Goal: Task Accomplishment & Management: Use online tool/utility

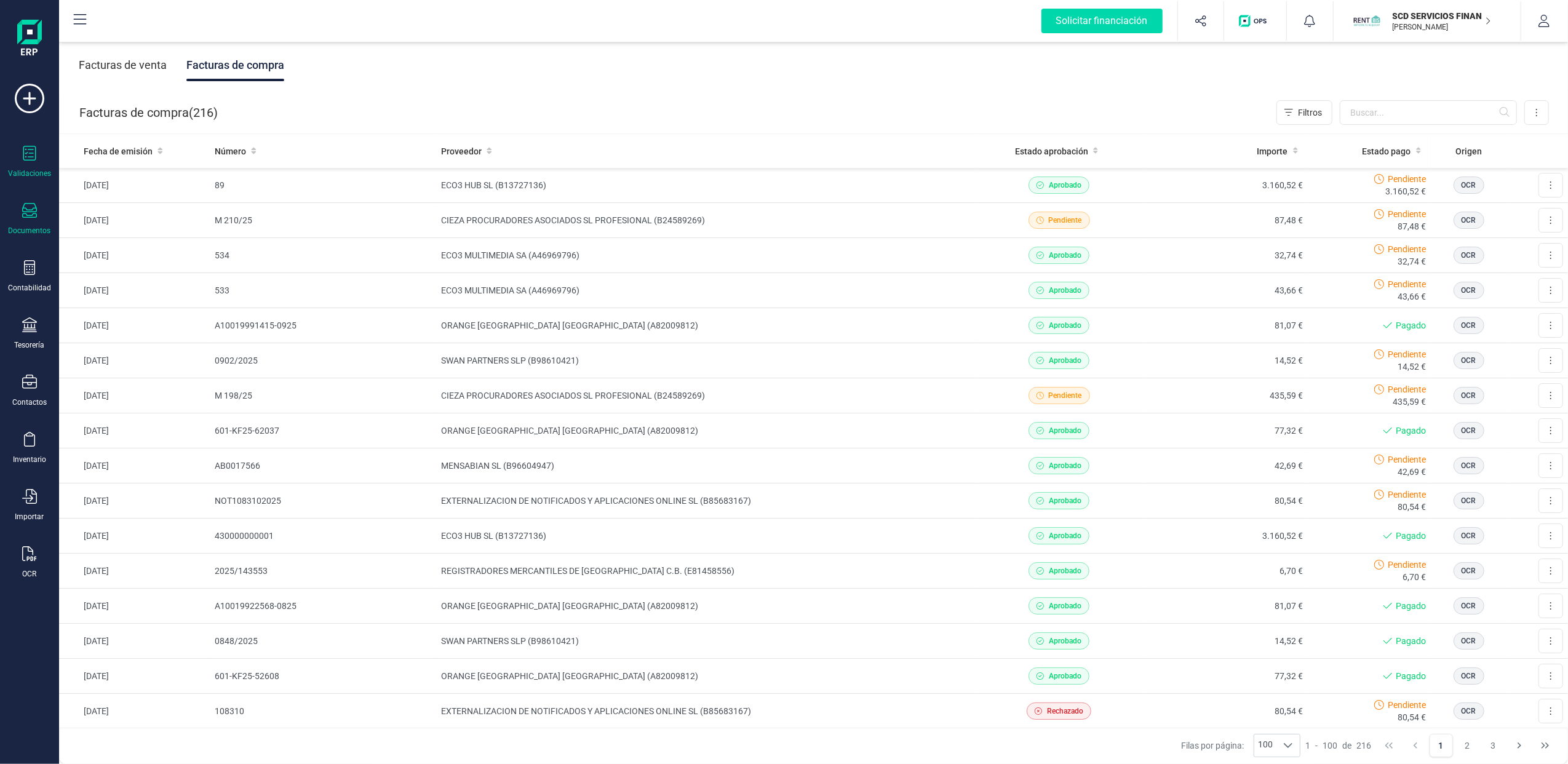
click at [24, 157] on icon at bounding box center [30, 153] width 14 height 14
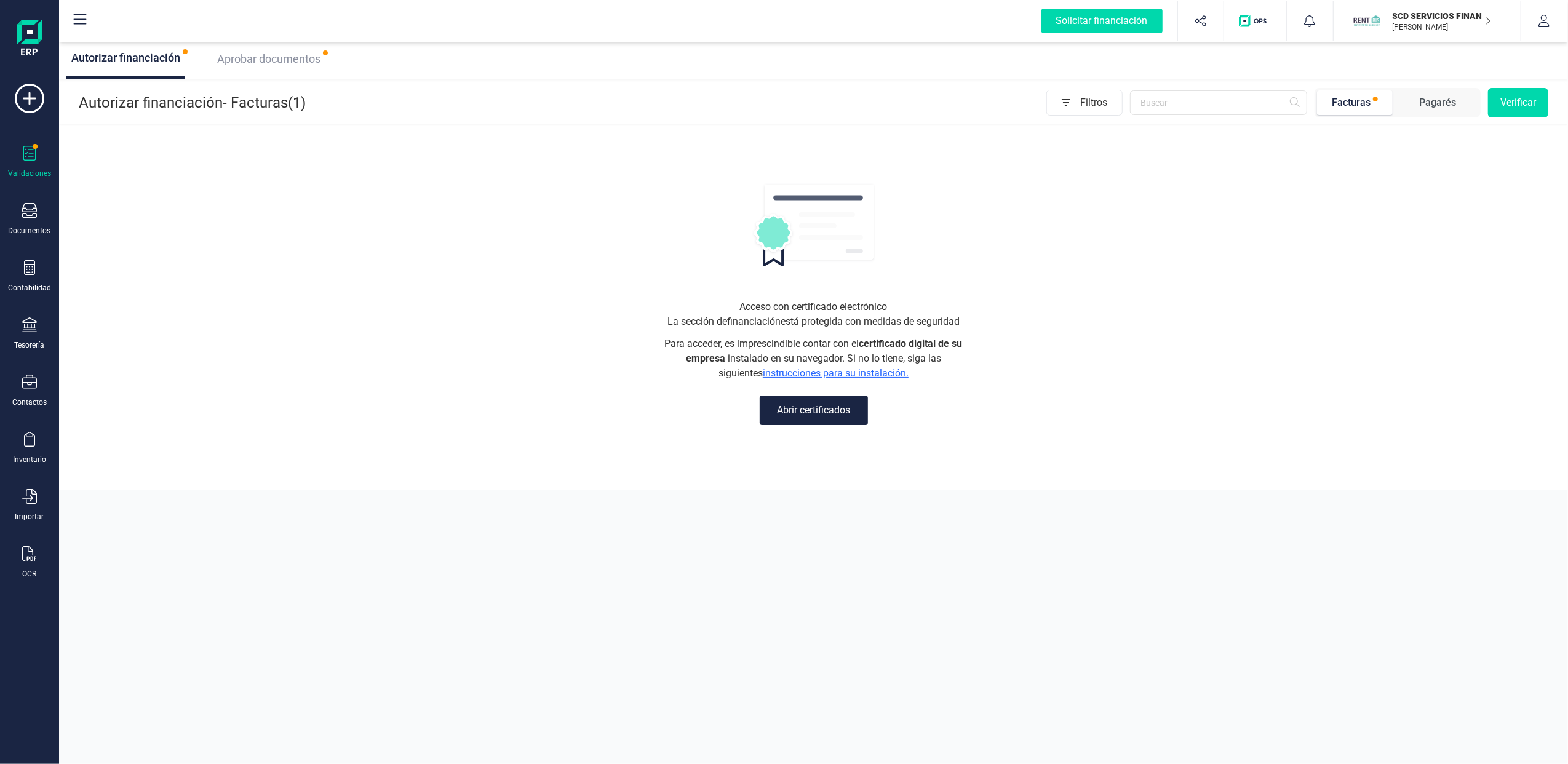
click at [268, 50] on div "Aprobar documentos" at bounding box center [268, 58] width 113 height 17
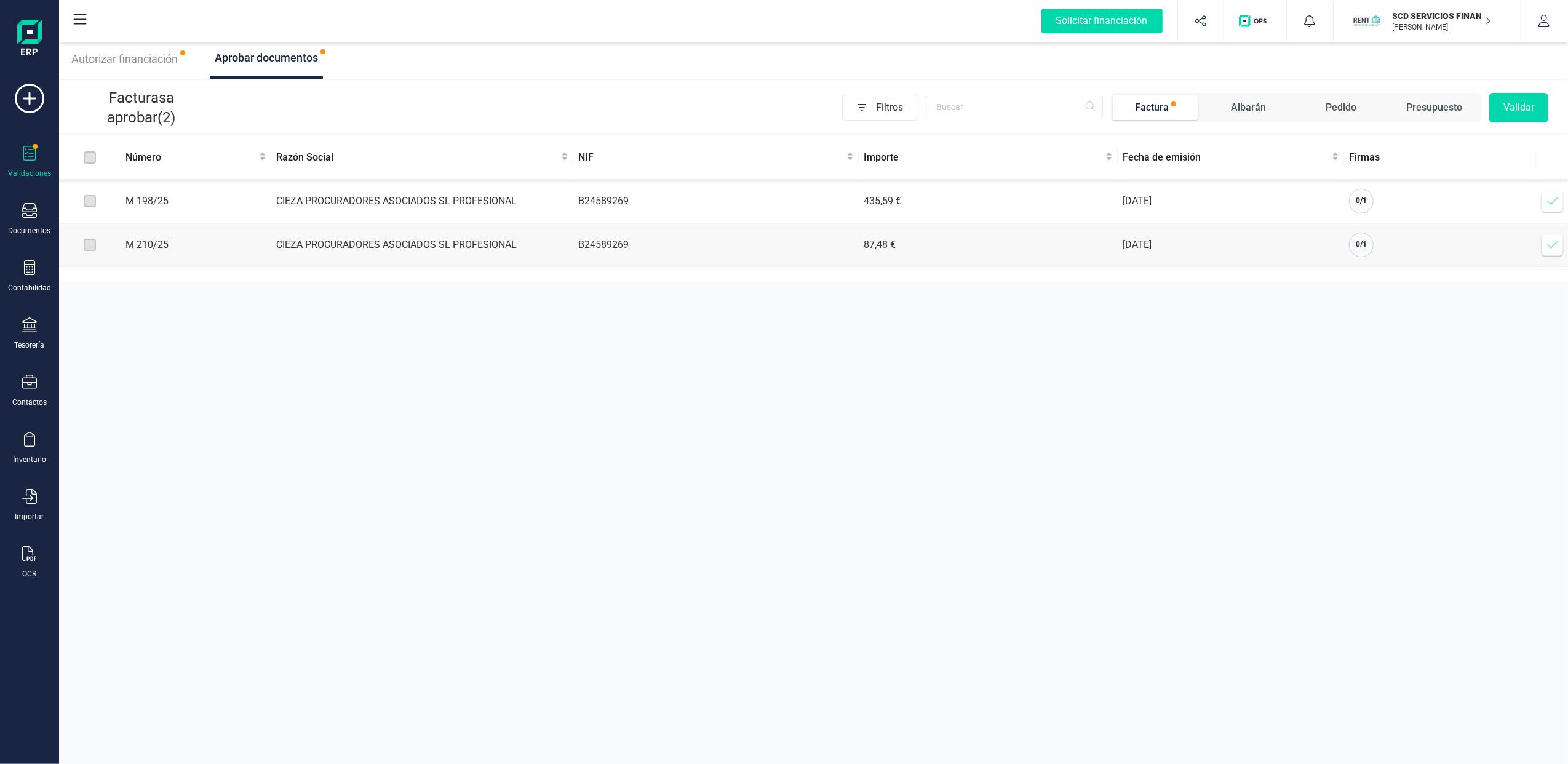
click at [89, 207] on label at bounding box center [89, 200] width 13 height 13
click at [99, 202] on td at bounding box center [89, 201] width 62 height 44
drag, startPoint x: 88, startPoint y: 203, endPoint x: 114, endPoint y: 219, distance: 30.5
click at [89, 203] on label at bounding box center [89, 200] width 13 height 13
click at [91, 201] on label at bounding box center [89, 200] width 13 height 13
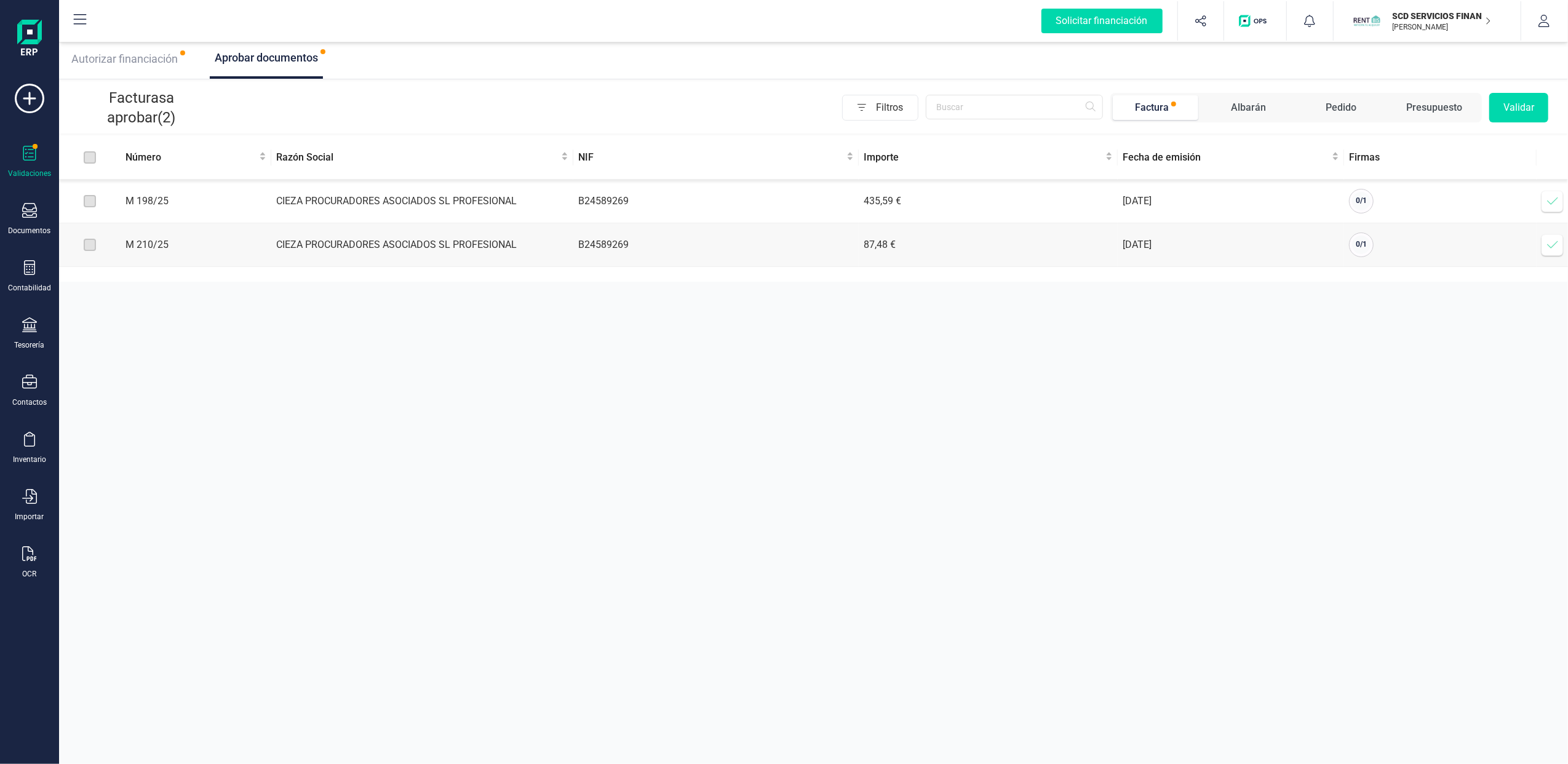
click at [1554, 198] on icon at bounding box center [1553, 201] width 13 height 13
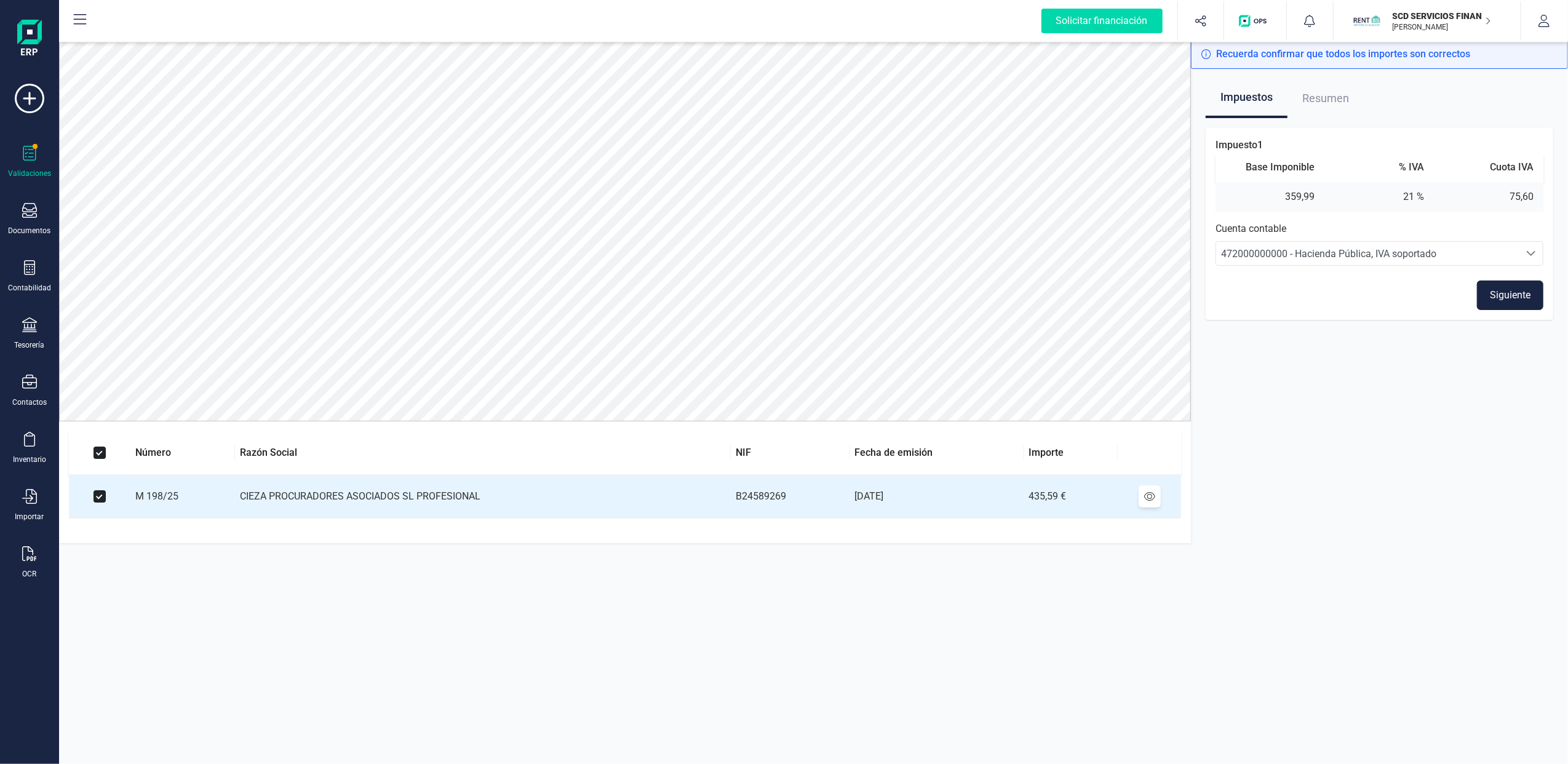
click at [1332, 99] on span "Resumen" at bounding box center [1325, 98] width 47 height 39
click at [26, 155] on icon at bounding box center [30, 153] width 14 height 14
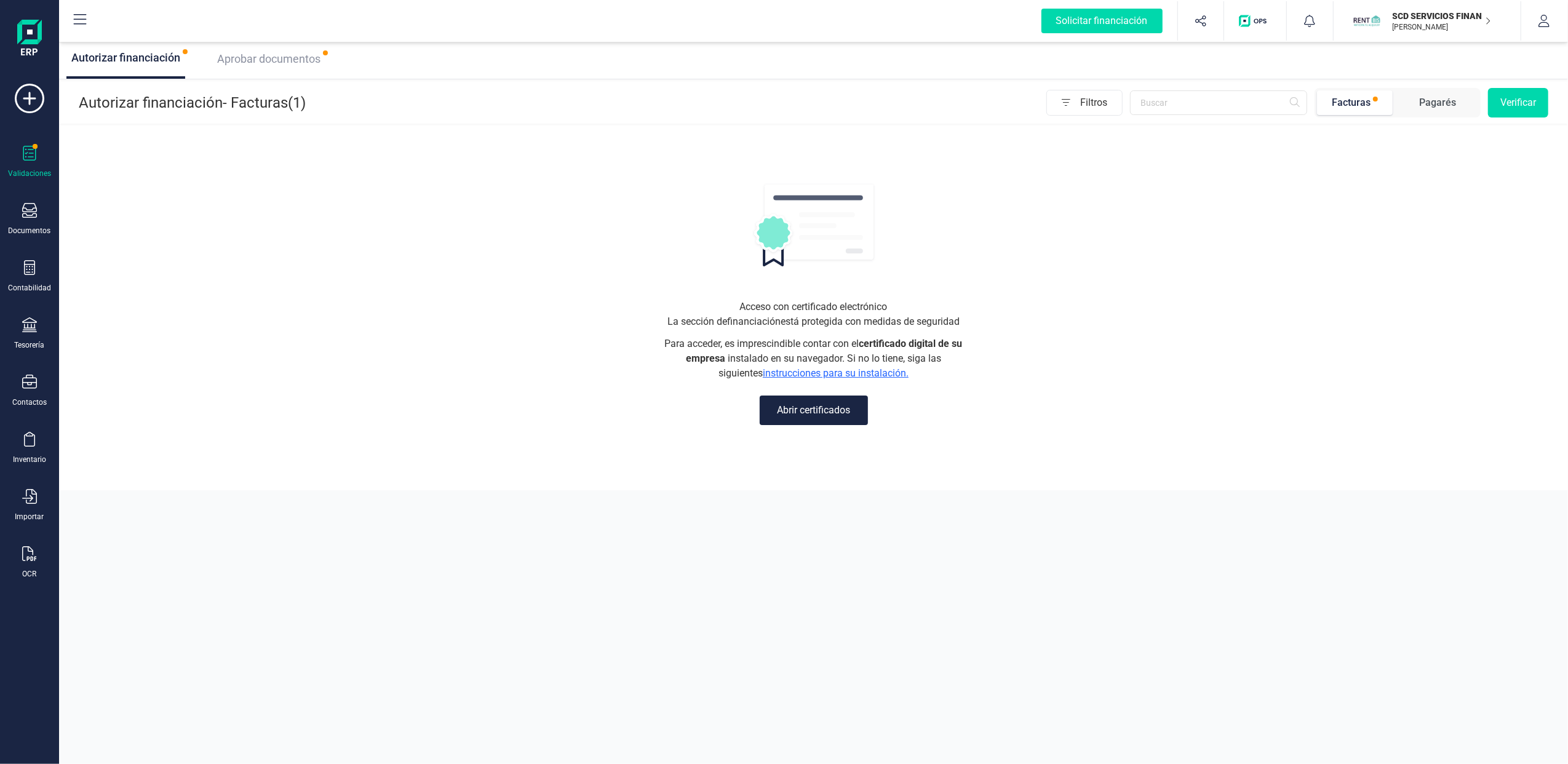
click at [250, 50] on div "Aprobar documentos" at bounding box center [268, 58] width 113 height 17
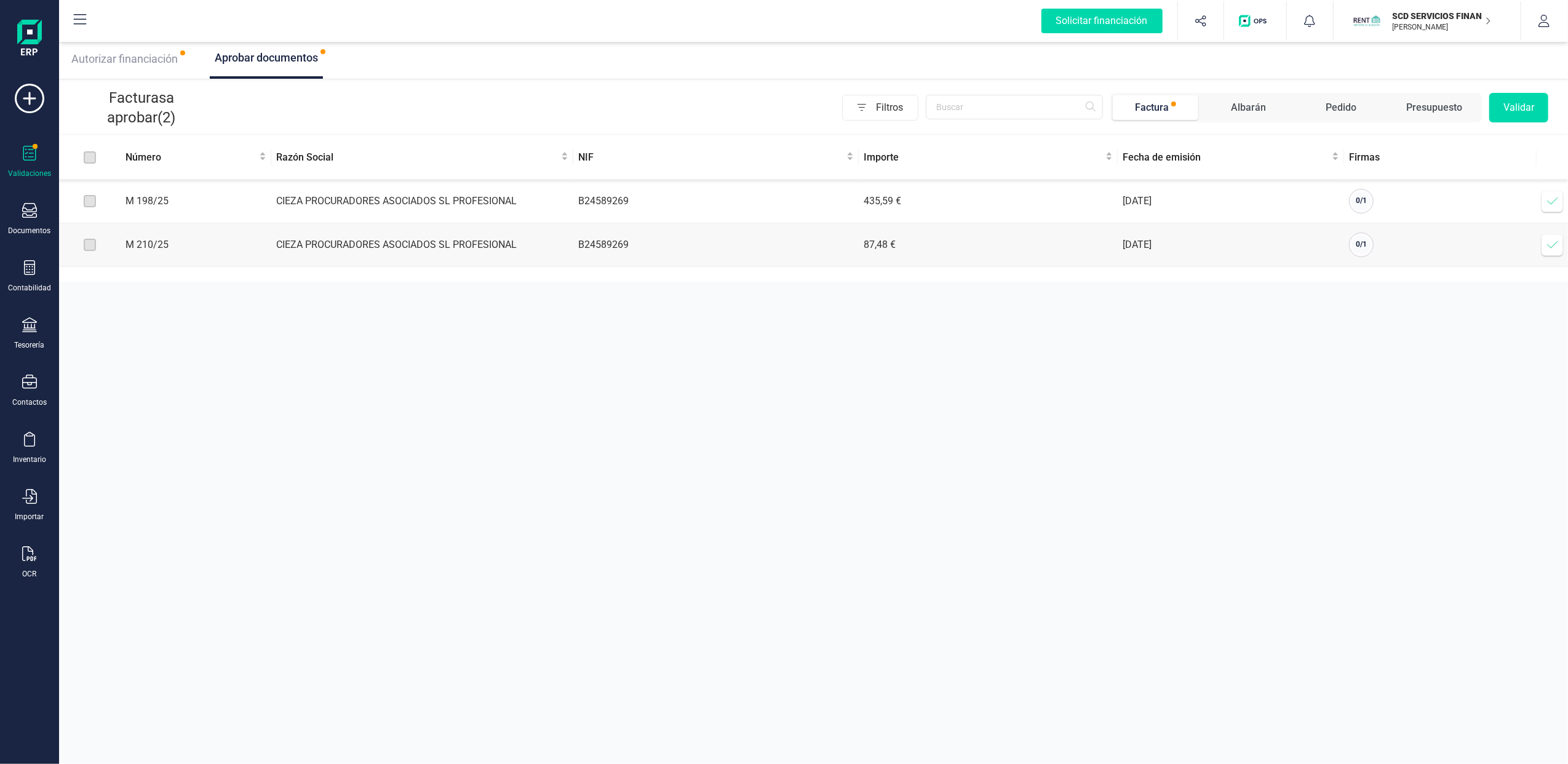
click at [91, 201] on label at bounding box center [89, 200] width 13 height 13
click at [464, 208] on td "CIEZA PROCURADORES ASOCIADOS SL PROFESIONAL" at bounding box center [422, 201] width 302 height 44
click at [466, 205] on td "CIEZA PROCURADORES ASOCIADOS SL PROFESIONAL" at bounding box center [422, 201] width 302 height 44
click at [1166, 100] on div "Factura" at bounding box center [1152, 107] width 34 height 14
click at [1558, 203] on icon at bounding box center [1553, 201] width 13 height 13
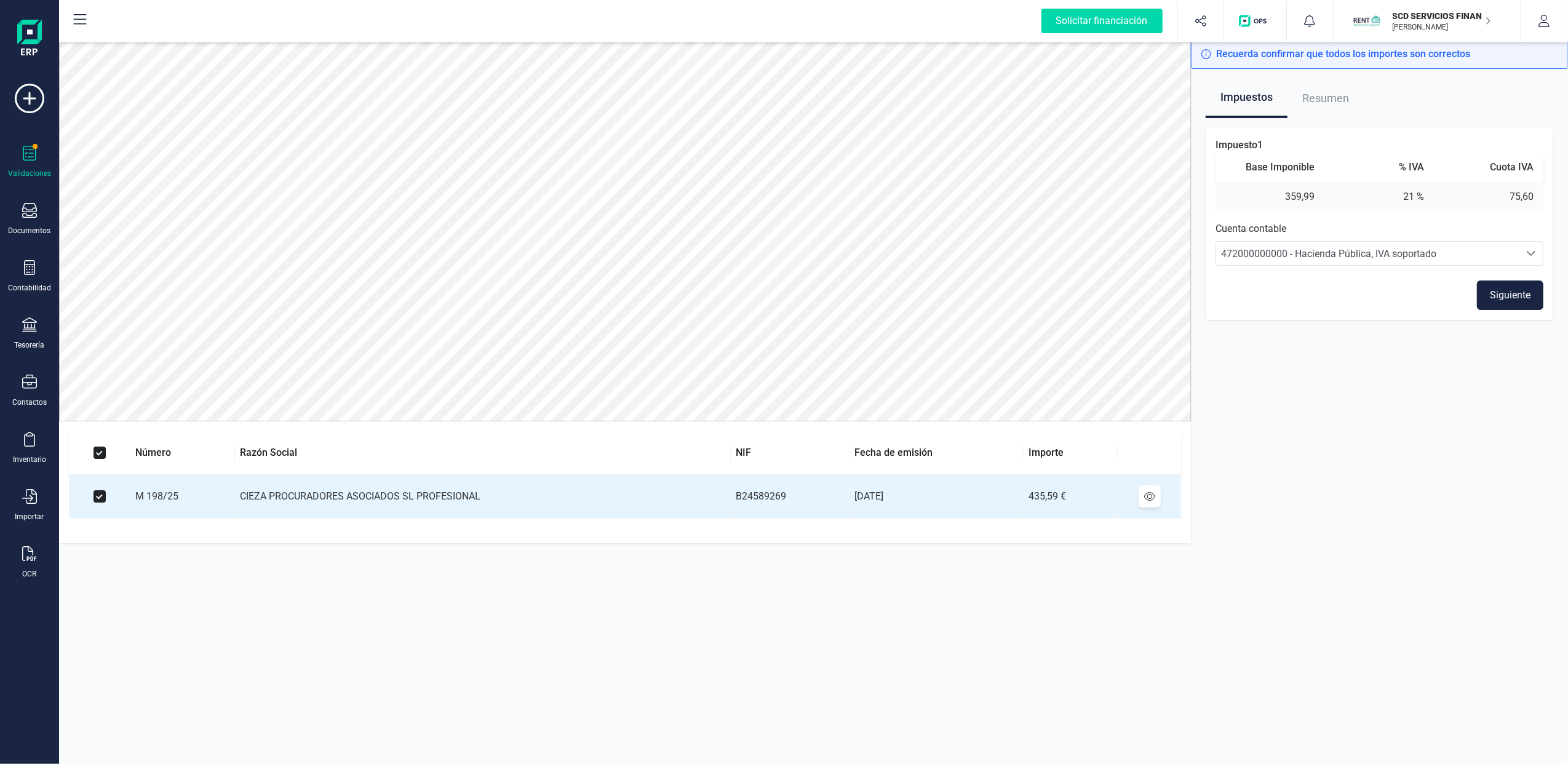
click at [1330, 104] on span "Resumen" at bounding box center [1325, 98] width 47 height 39
click at [30, 157] on icon at bounding box center [30, 153] width 14 height 14
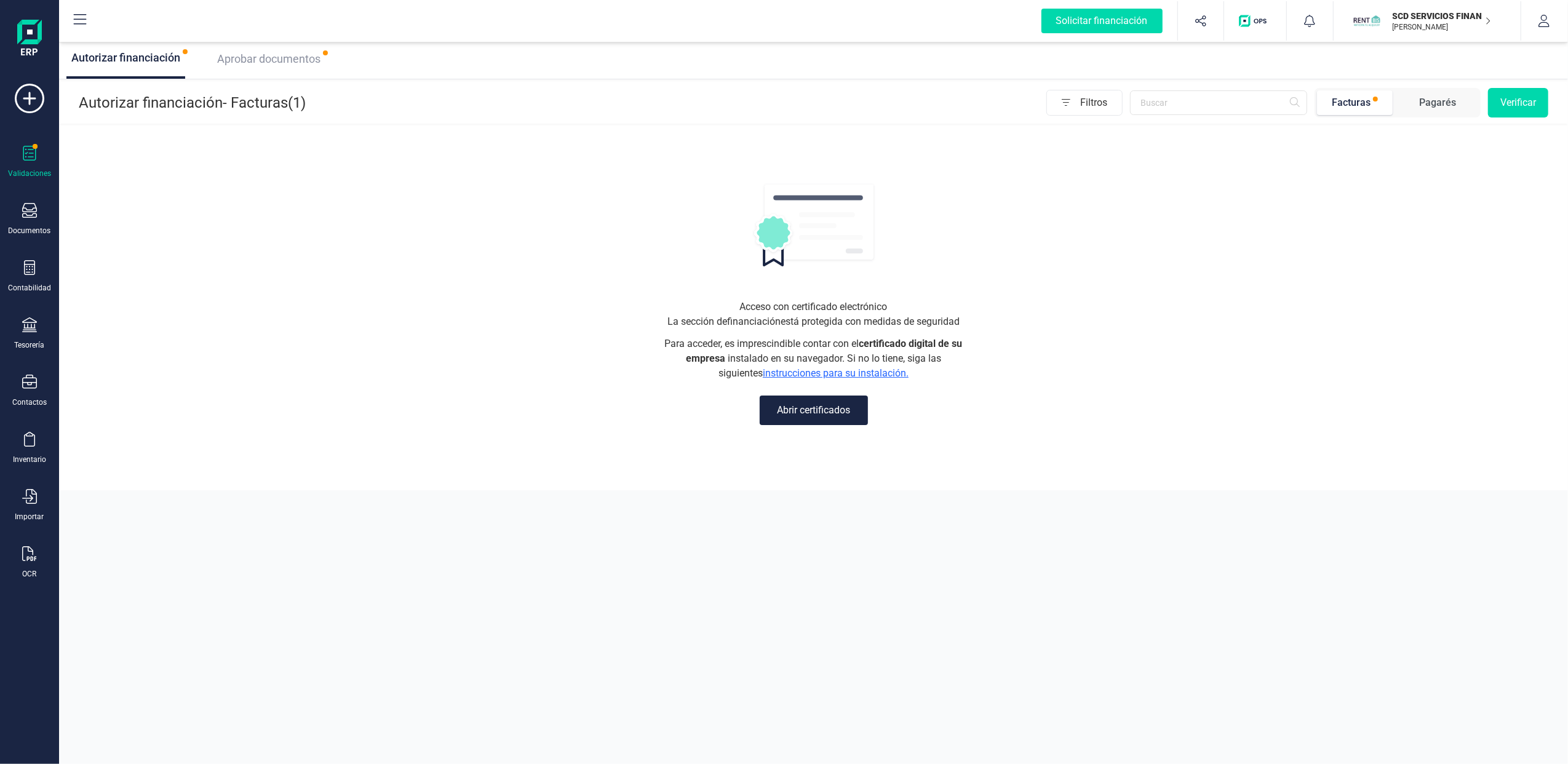
drag, startPoint x: 267, startPoint y: 57, endPoint x: 277, endPoint y: 52, distance: 11.2
click at [267, 56] on span "Aprobar documentos" at bounding box center [268, 58] width 103 height 13
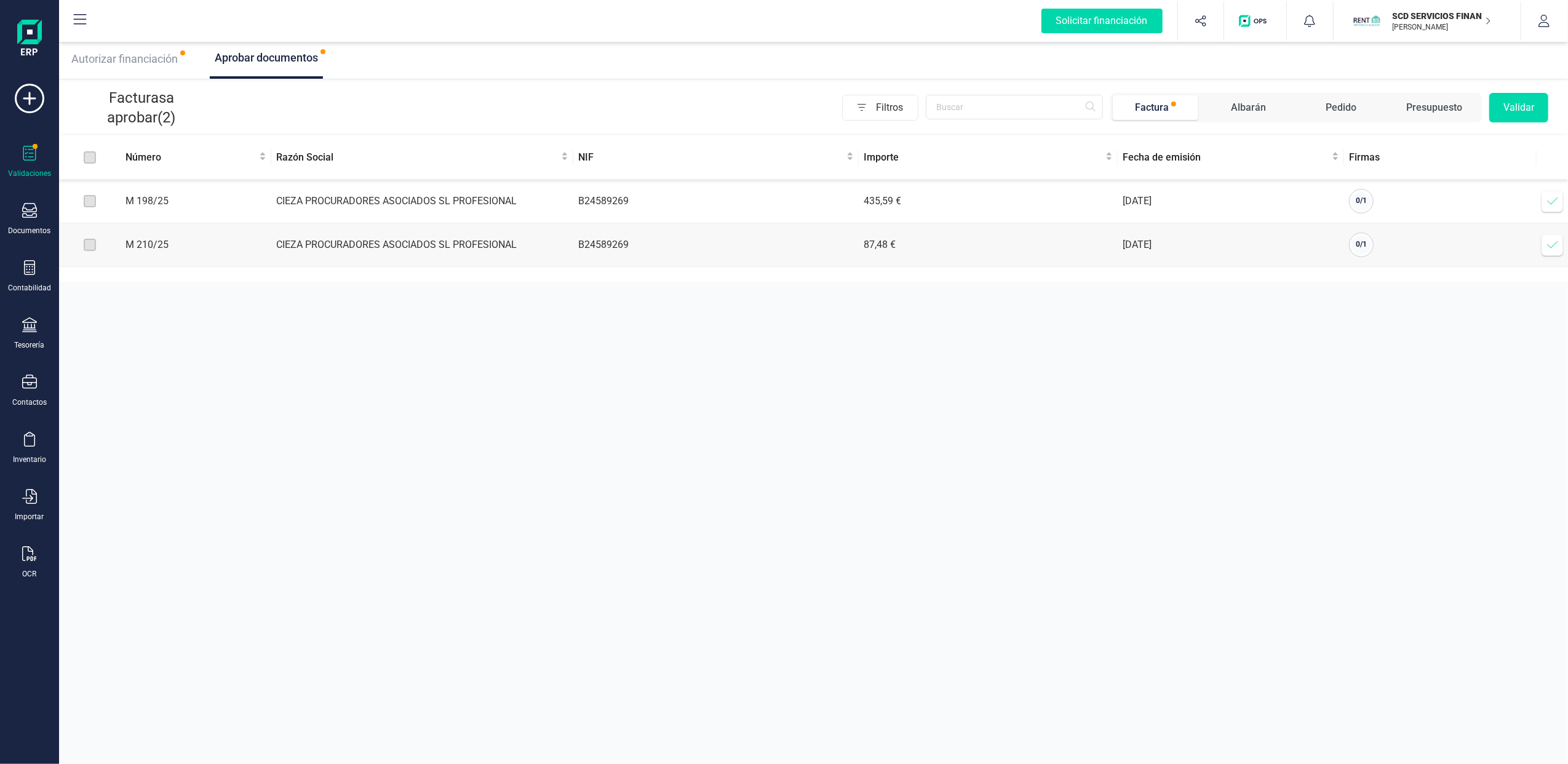
click at [1545, 245] on span at bounding box center [1552, 244] width 24 height 24
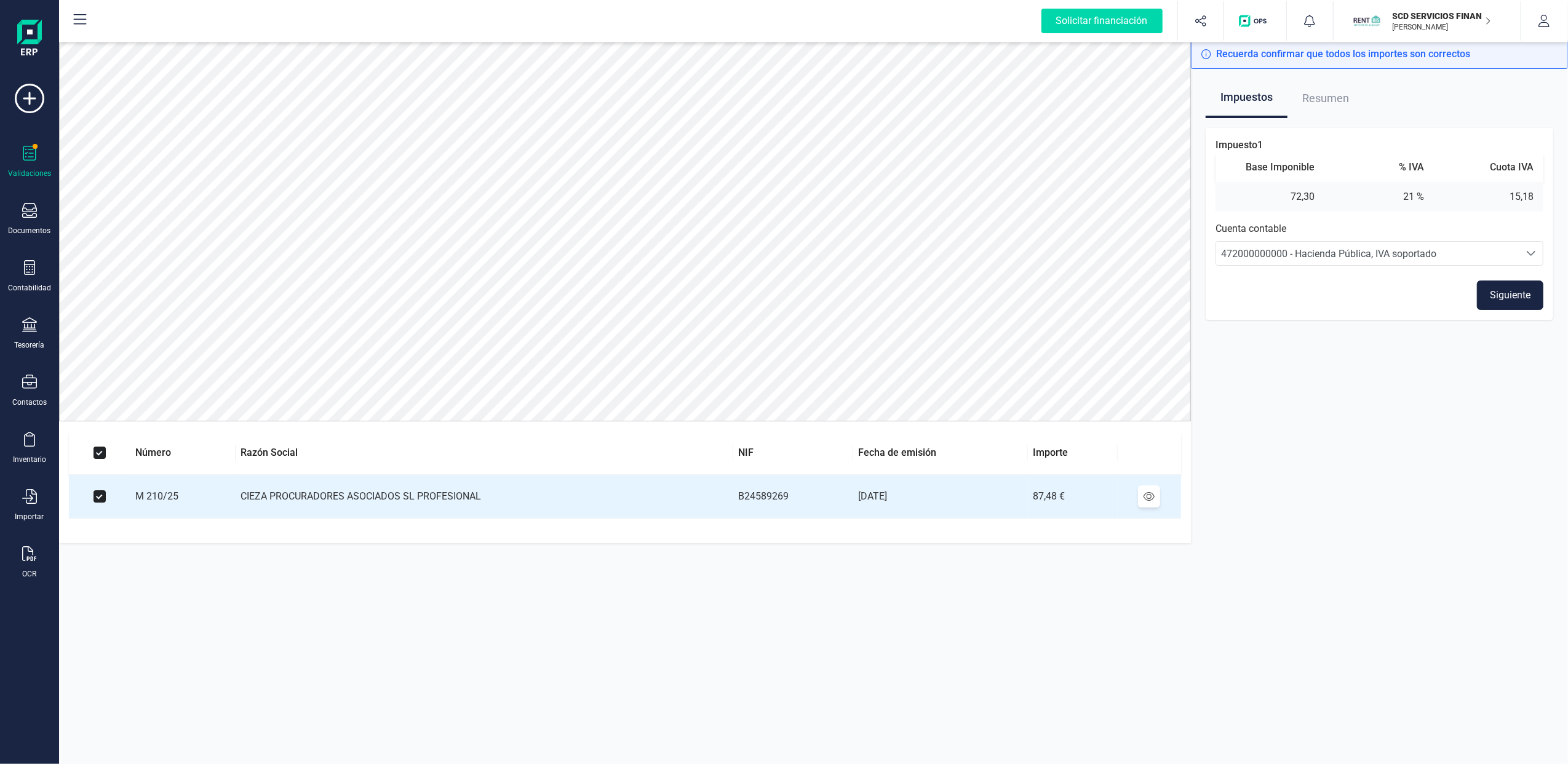
click at [33, 157] on icon at bounding box center [30, 153] width 14 height 14
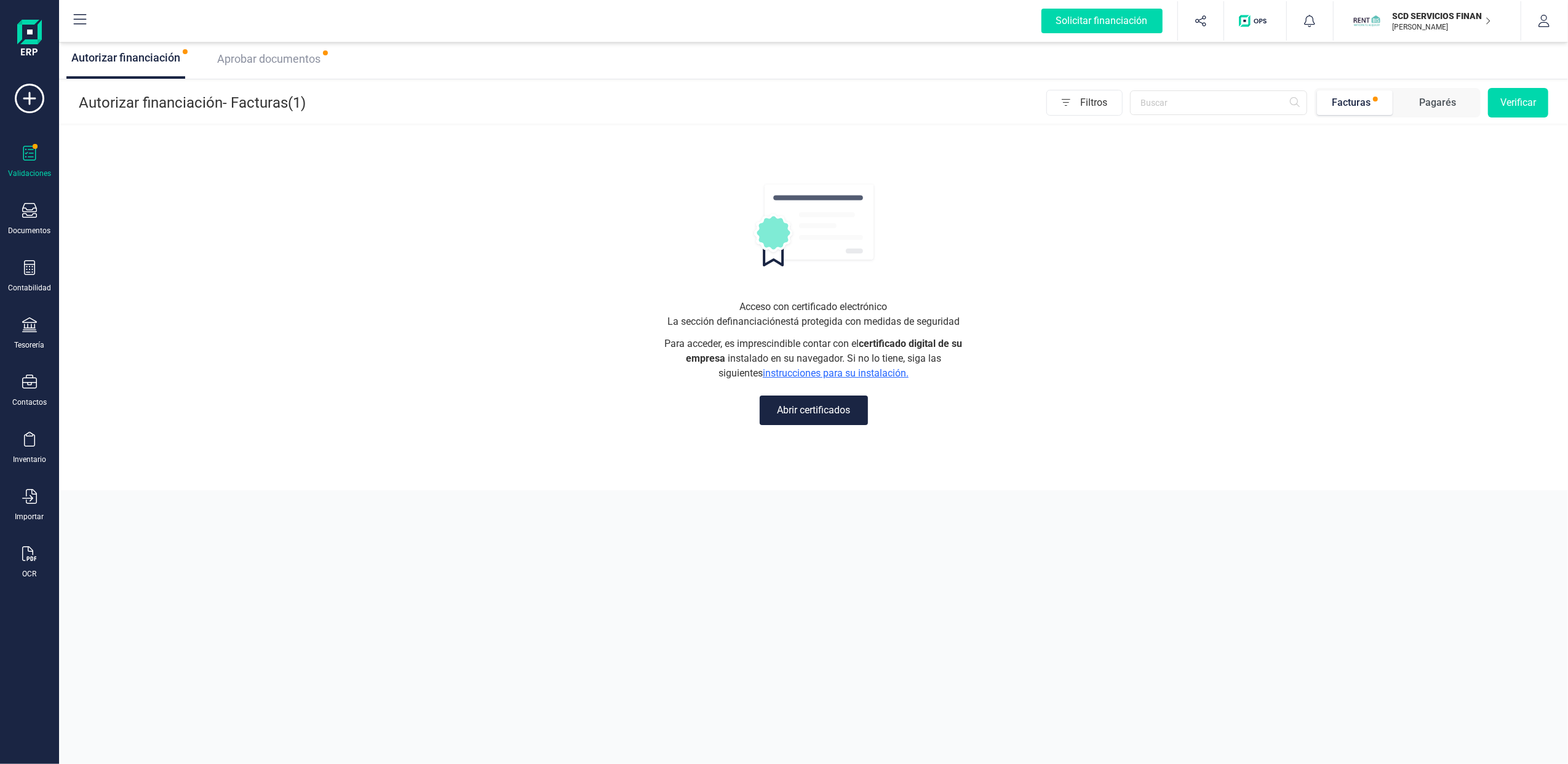
click at [1487, 24] on icon "button" at bounding box center [1487, 21] width 6 height 10
click at [1336, 148] on div "FINANEDI, S.L." at bounding box center [1419, 151] width 196 height 14
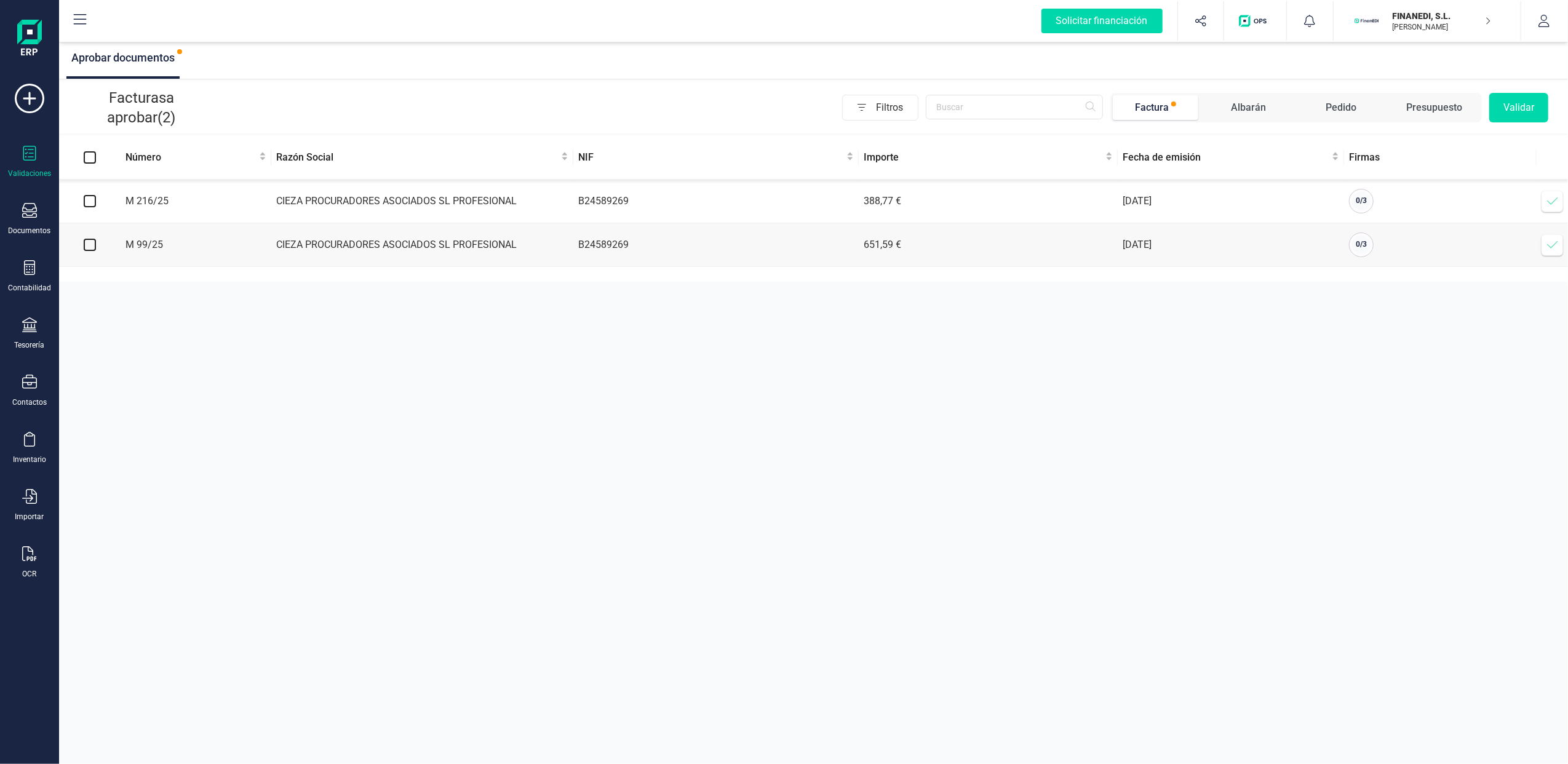
click at [84, 199] on input "checkbox" at bounding box center [89, 201] width 13 height 13
checkbox input "true"
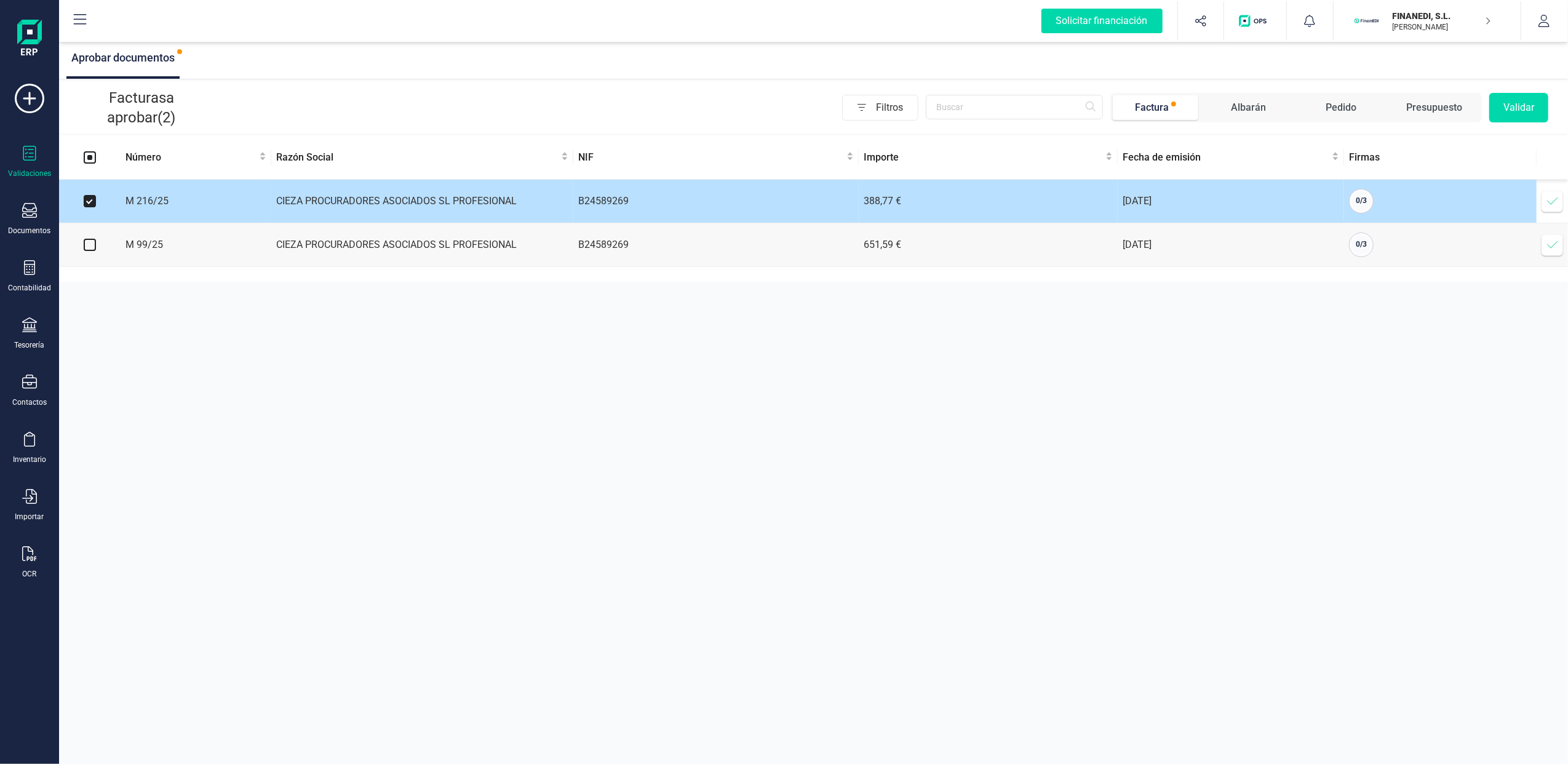
click at [1555, 205] on icon at bounding box center [1553, 201] width 13 height 13
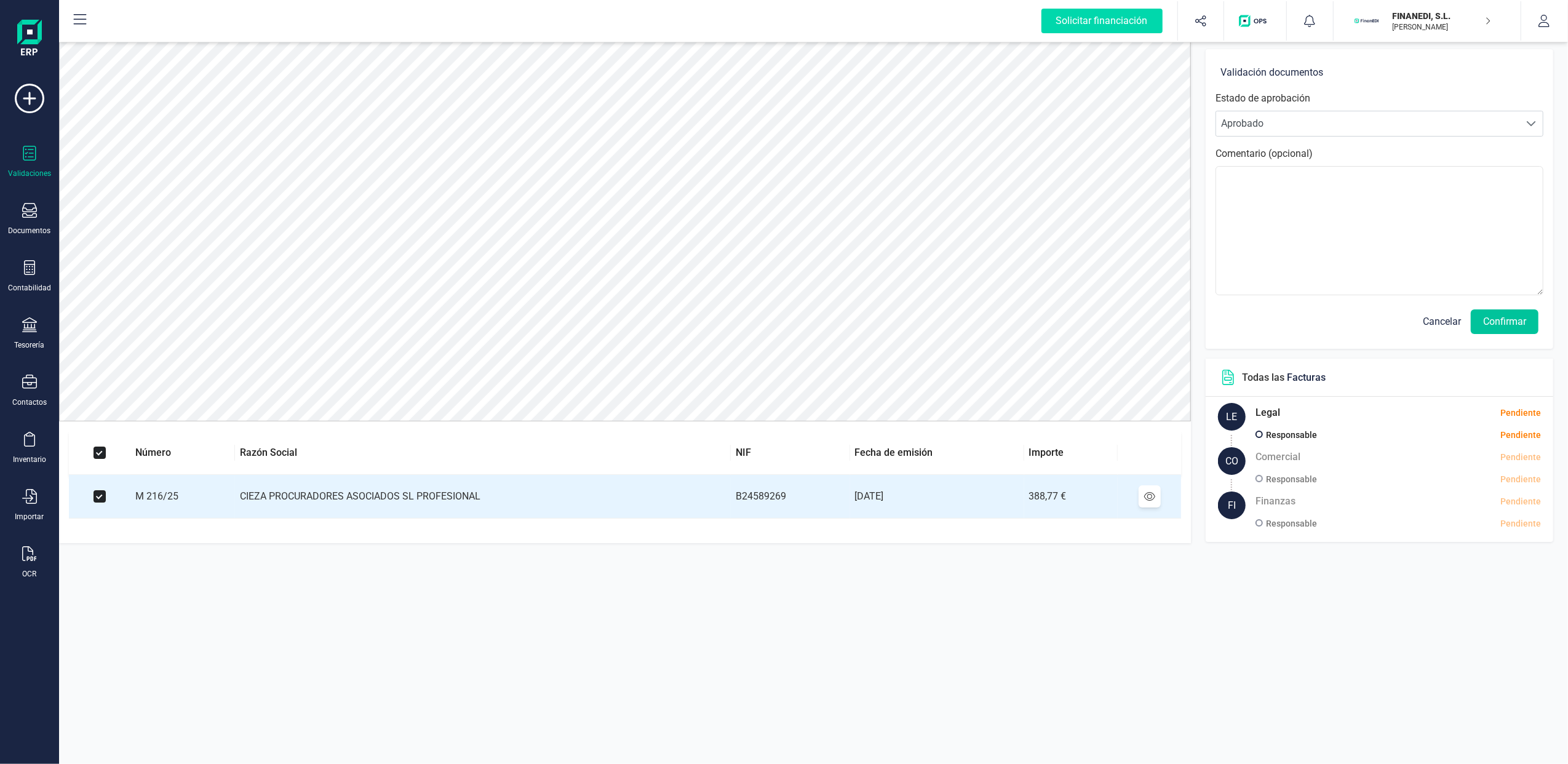
click at [1517, 322] on button "Confirmar" at bounding box center [1504, 321] width 68 height 24
click at [1497, 325] on button "Confirmar" at bounding box center [1504, 321] width 68 height 24
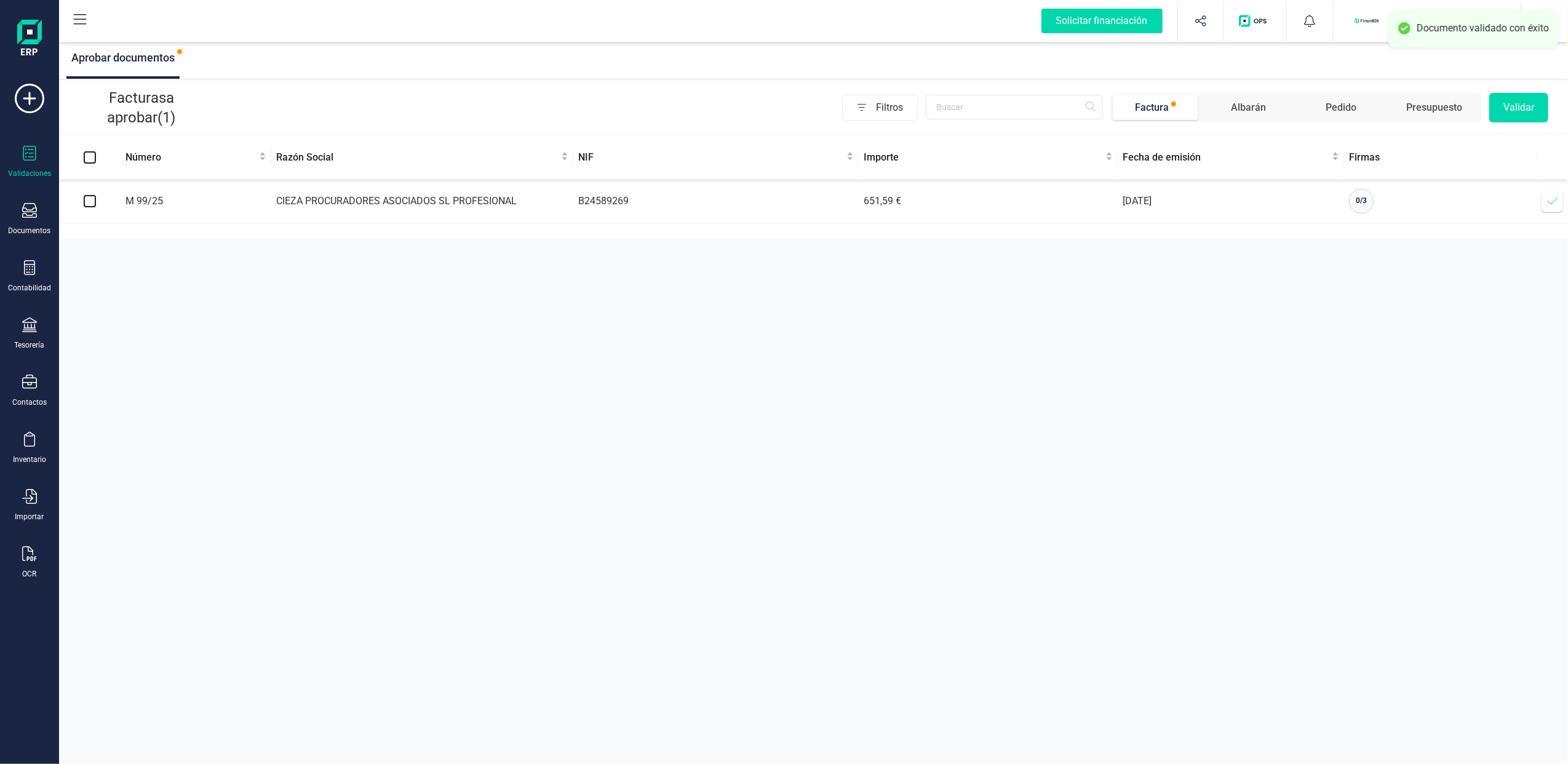
click at [790, 310] on div "Aprobar documentos Facturas a aprobar (1) Filtros Factura Albarán Pedido Presup…" at bounding box center [814, 382] width 1509 height 764
click at [1550, 202] on icon at bounding box center [1553, 201] width 13 height 13
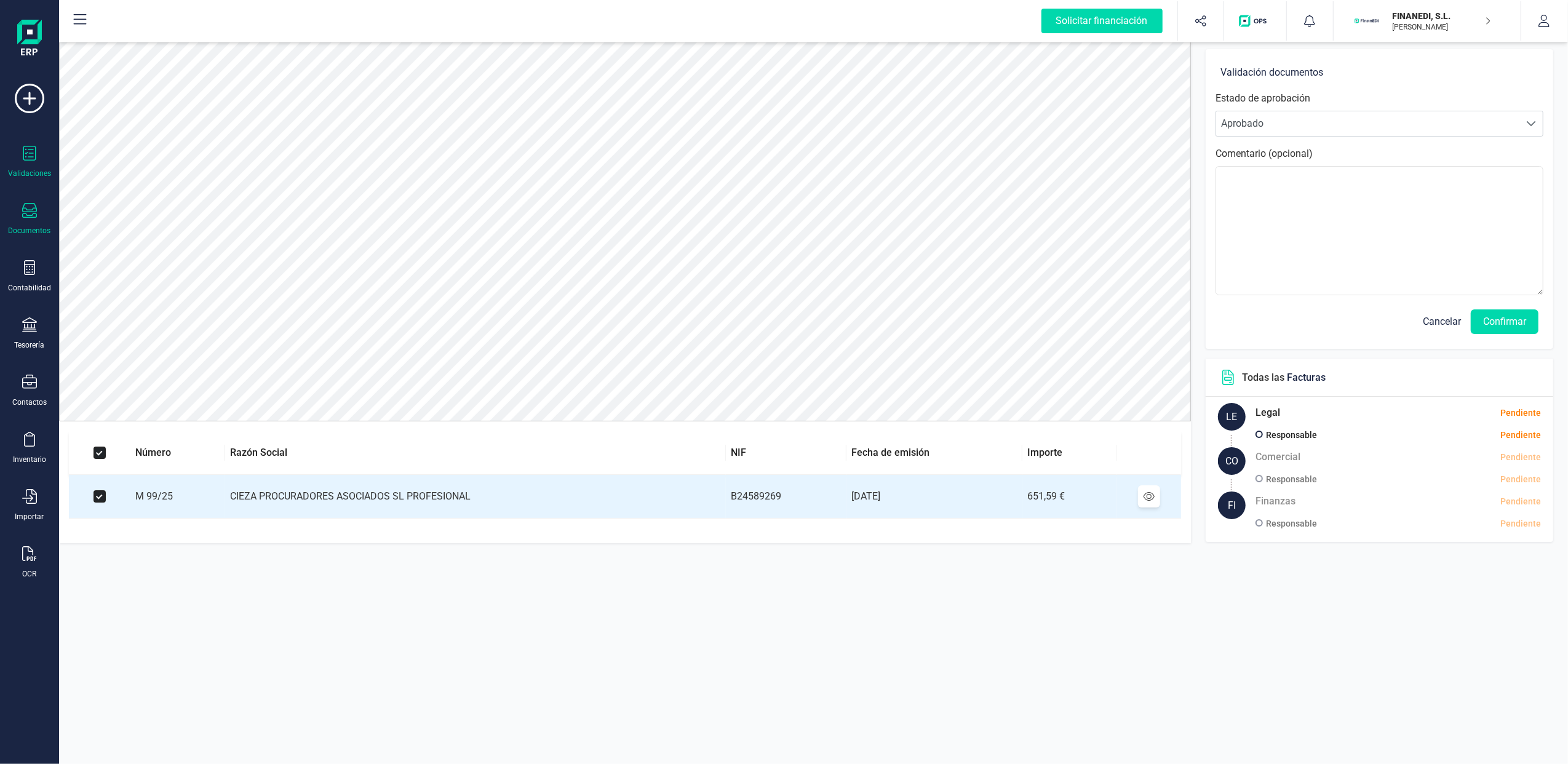
drag, startPoint x: 13, startPoint y: 186, endPoint x: 42, endPoint y: 207, distance: 35.8
click at [30, 198] on div "Validaciones Documentos Documentos Presupuestos Pedidos Albaranes Facturas Fact…" at bounding box center [29, 335] width 49 height 505
click at [38, 212] on div "Documentos" at bounding box center [29, 219] width 49 height 32
click at [124, 172] on span "Facturas" at bounding box center [128, 176] width 65 height 14
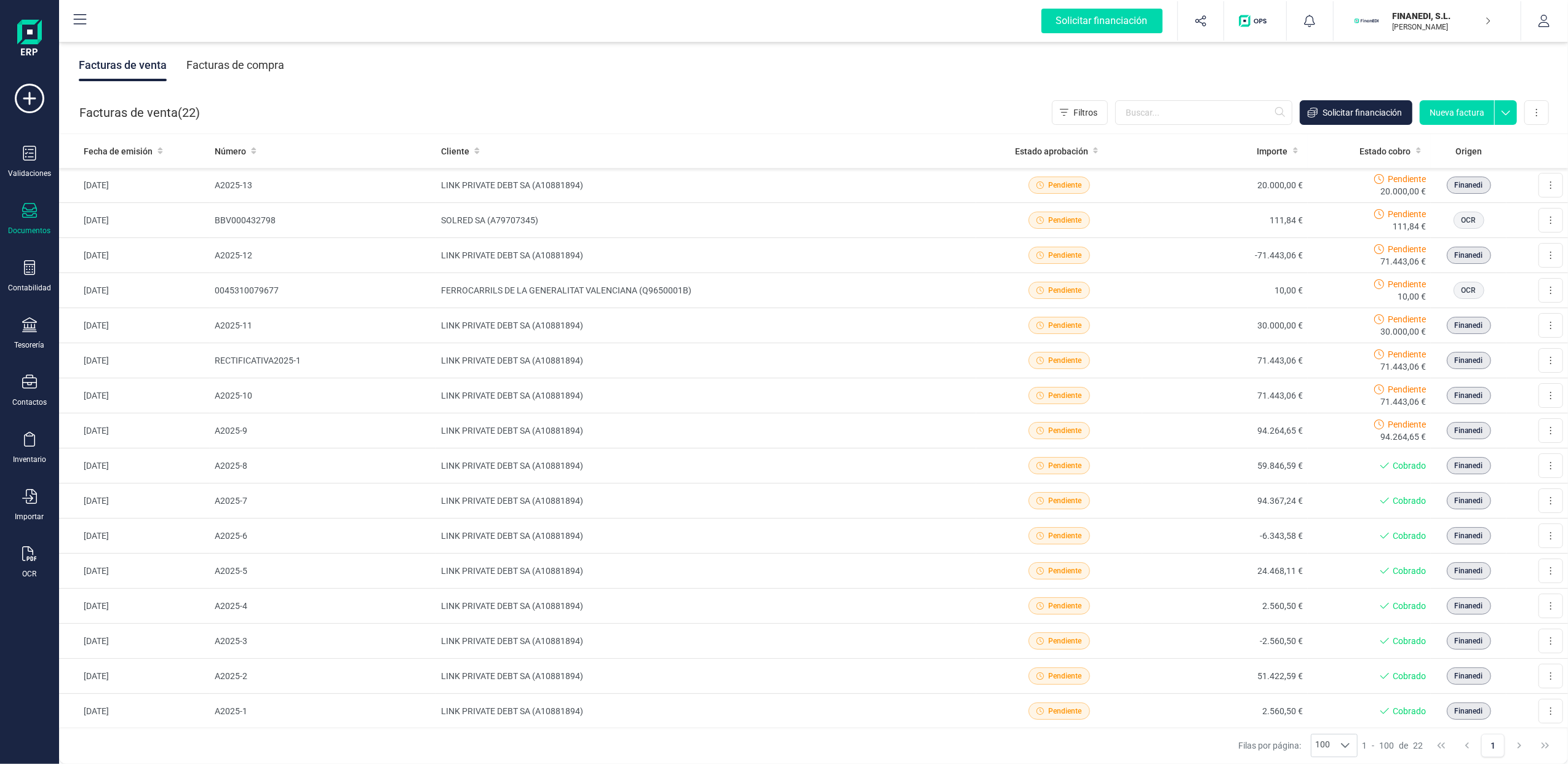
click at [266, 60] on div "Facturas de compra" at bounding box center [234, 65] width 98 height 32
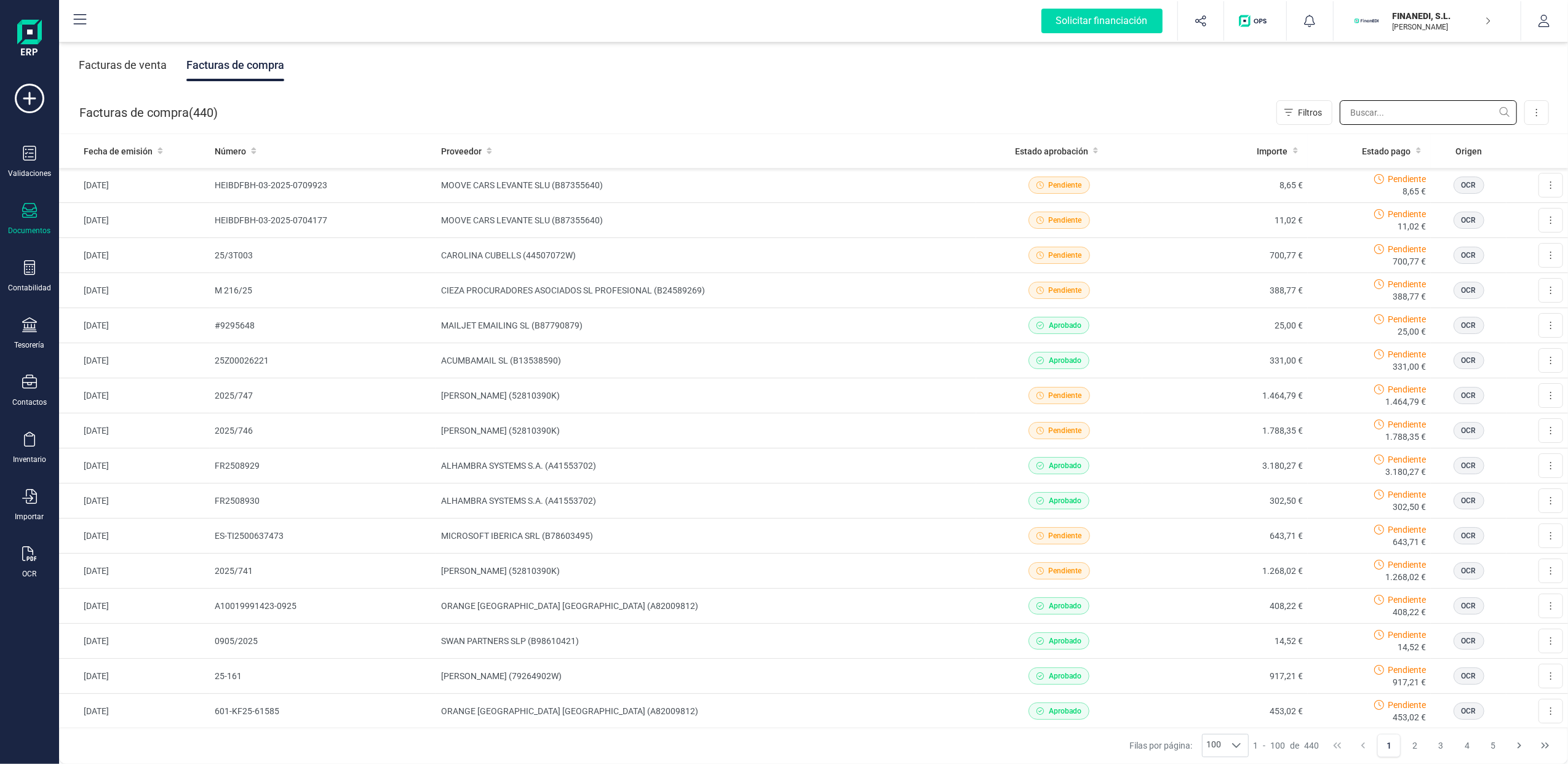
click at [1376, 109] on input "text" at bounding box center [1428, 112] width 177 height 24
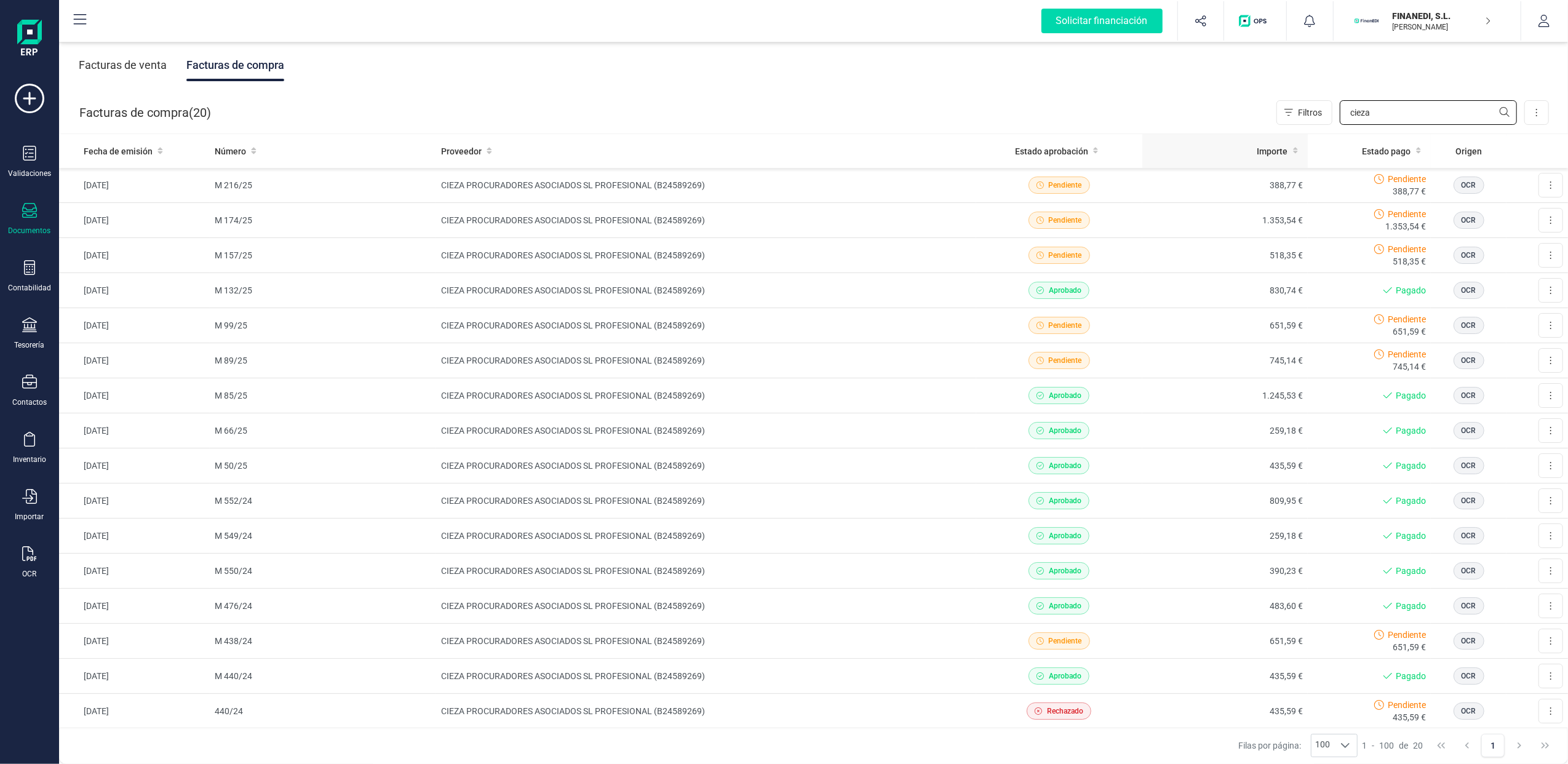
type input "cieza"
click at [1278, 149] on div "Importe" at bounding box center [1225, 151] width 157 height 13
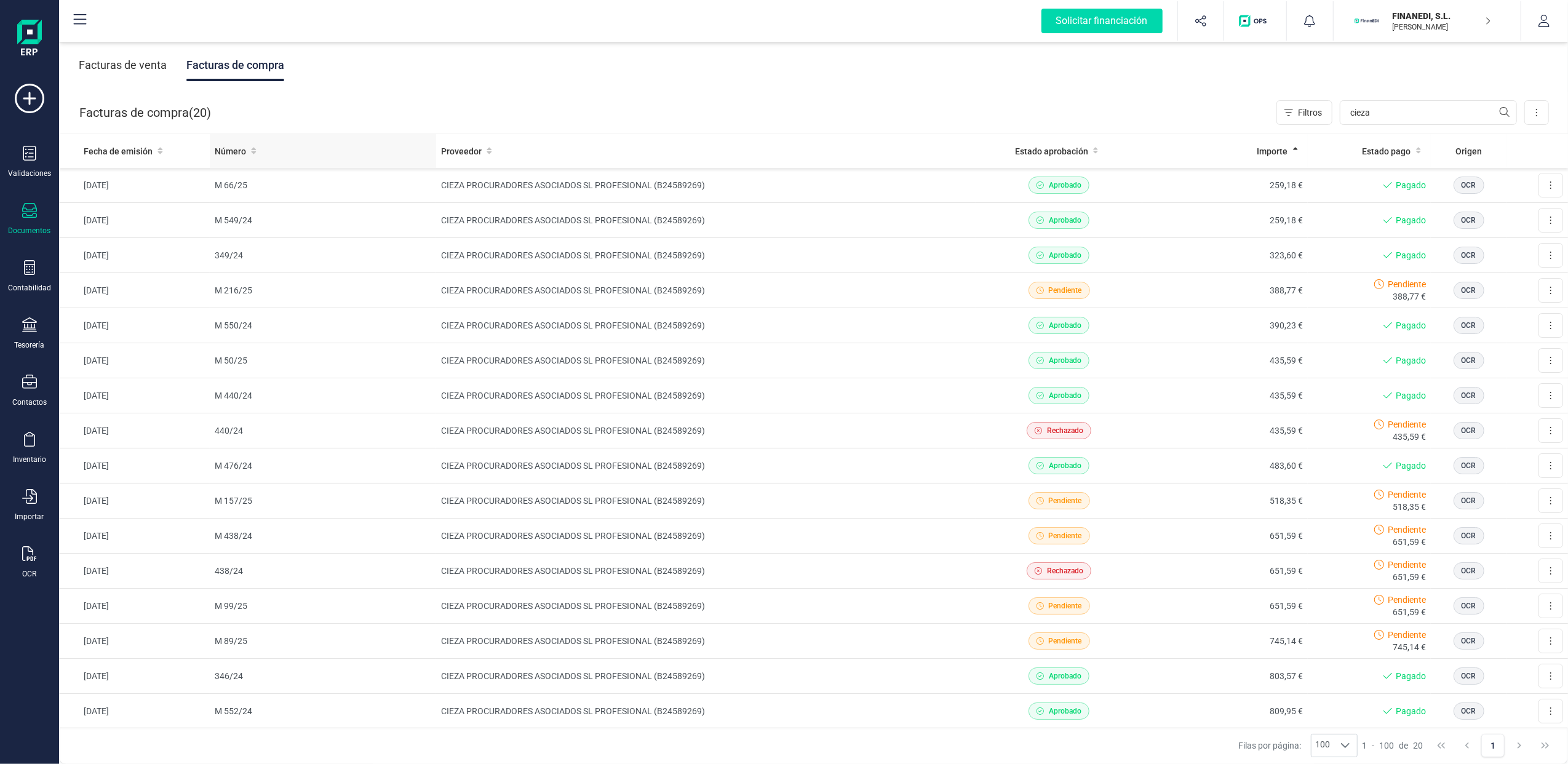
click at [235, 140] on th "Número" at bounding box center [322, 151] width 226 height 34
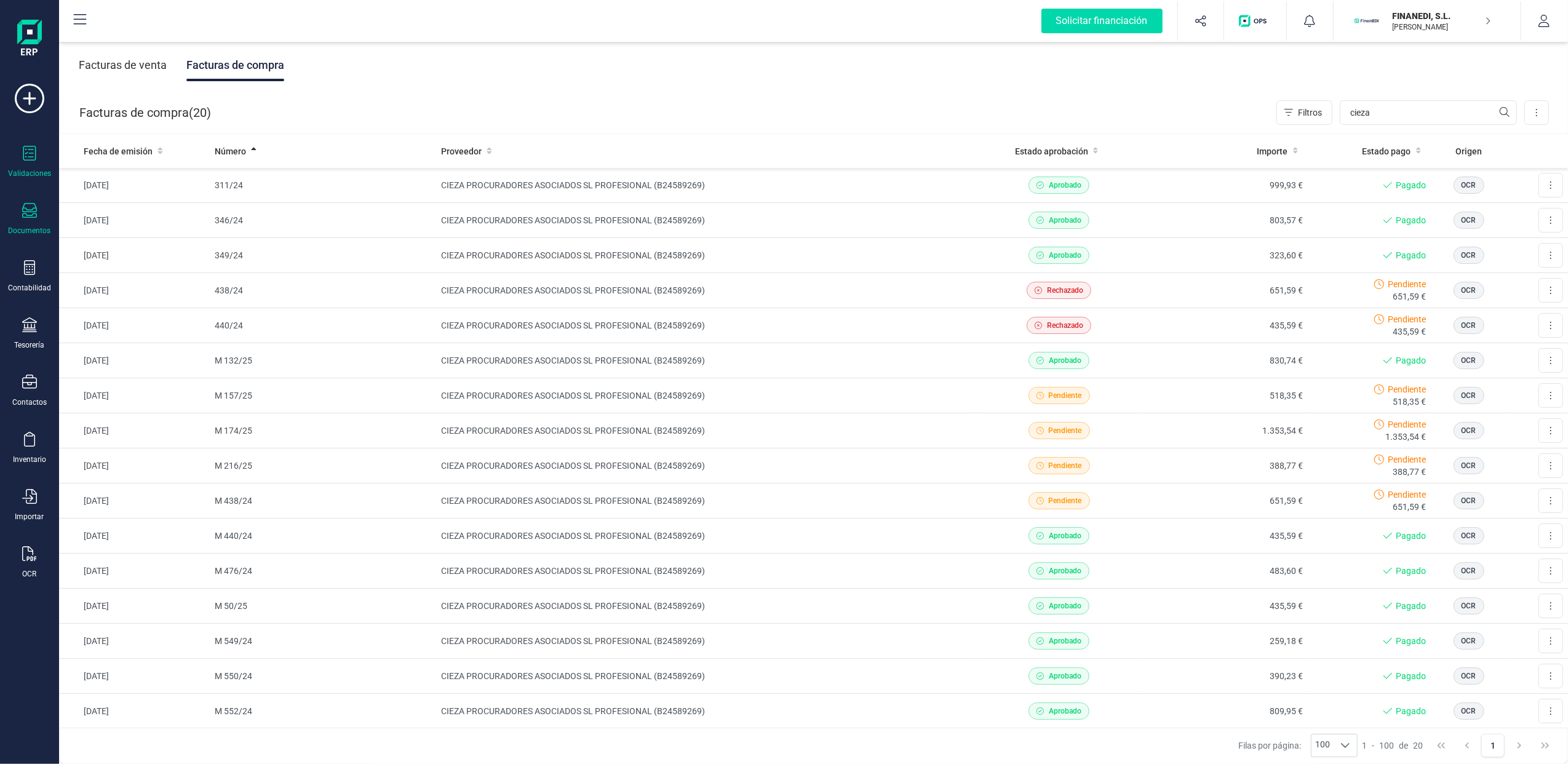
click at [38, 160] on div "Validaciones" at bounding box center [29, 162] width 49 height 32
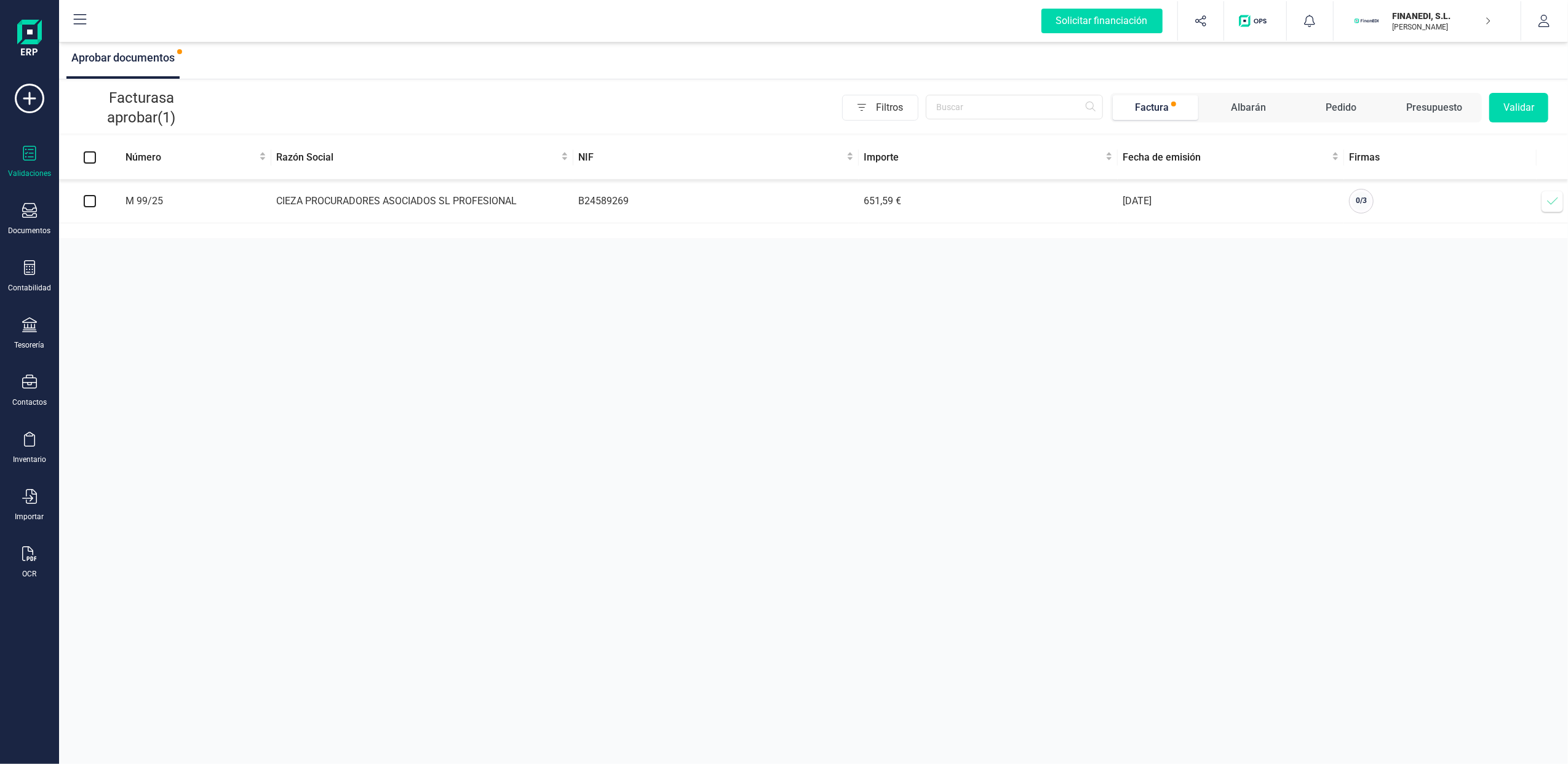
click at [89, 200] on input "checkbox" at bounding box center [89, 201] width 13 height 13
checkbox input "true"
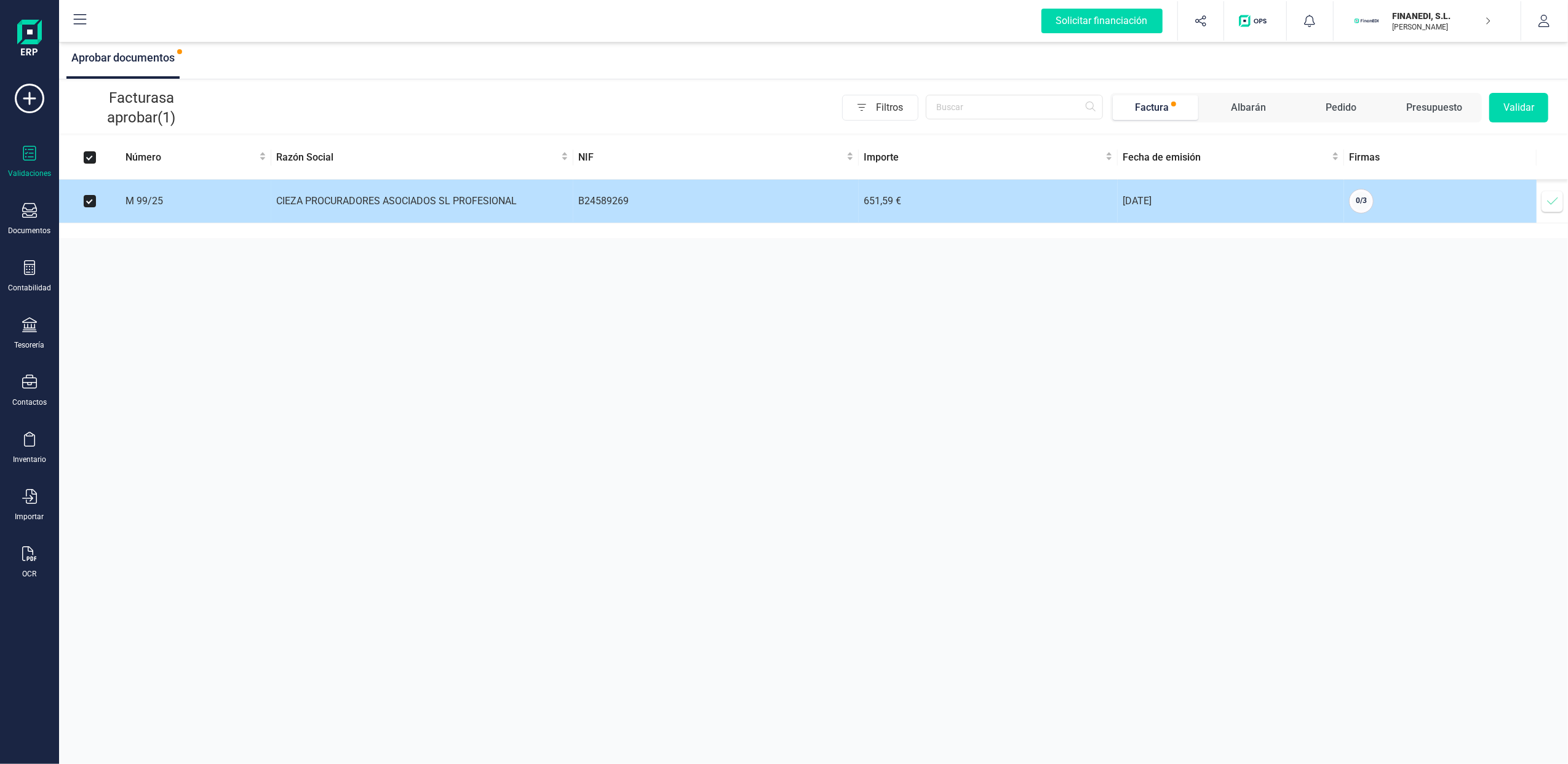
click at [1555, 190] on span at bounding box center [1552, 200] width 24 height 24
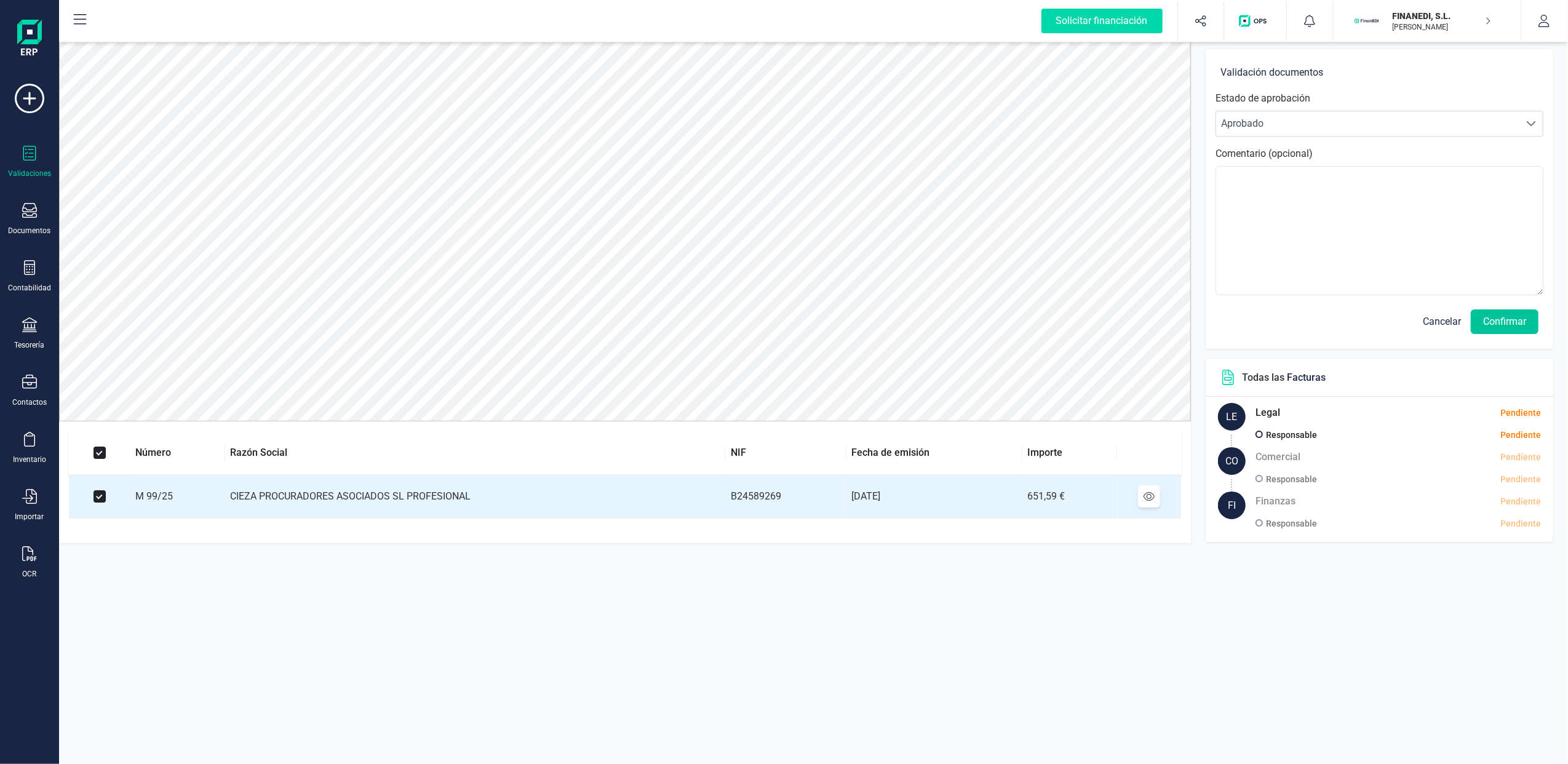
click at [1504, 322] on button "Confirmar" at bounding box center [1504, 321] width 68 height 24
click at [1525, 318] on button "Confirmar" at bounding box center [1504, 321] width 68 height 24
